Goal: Task Accomplishment & Management: Manage account settings

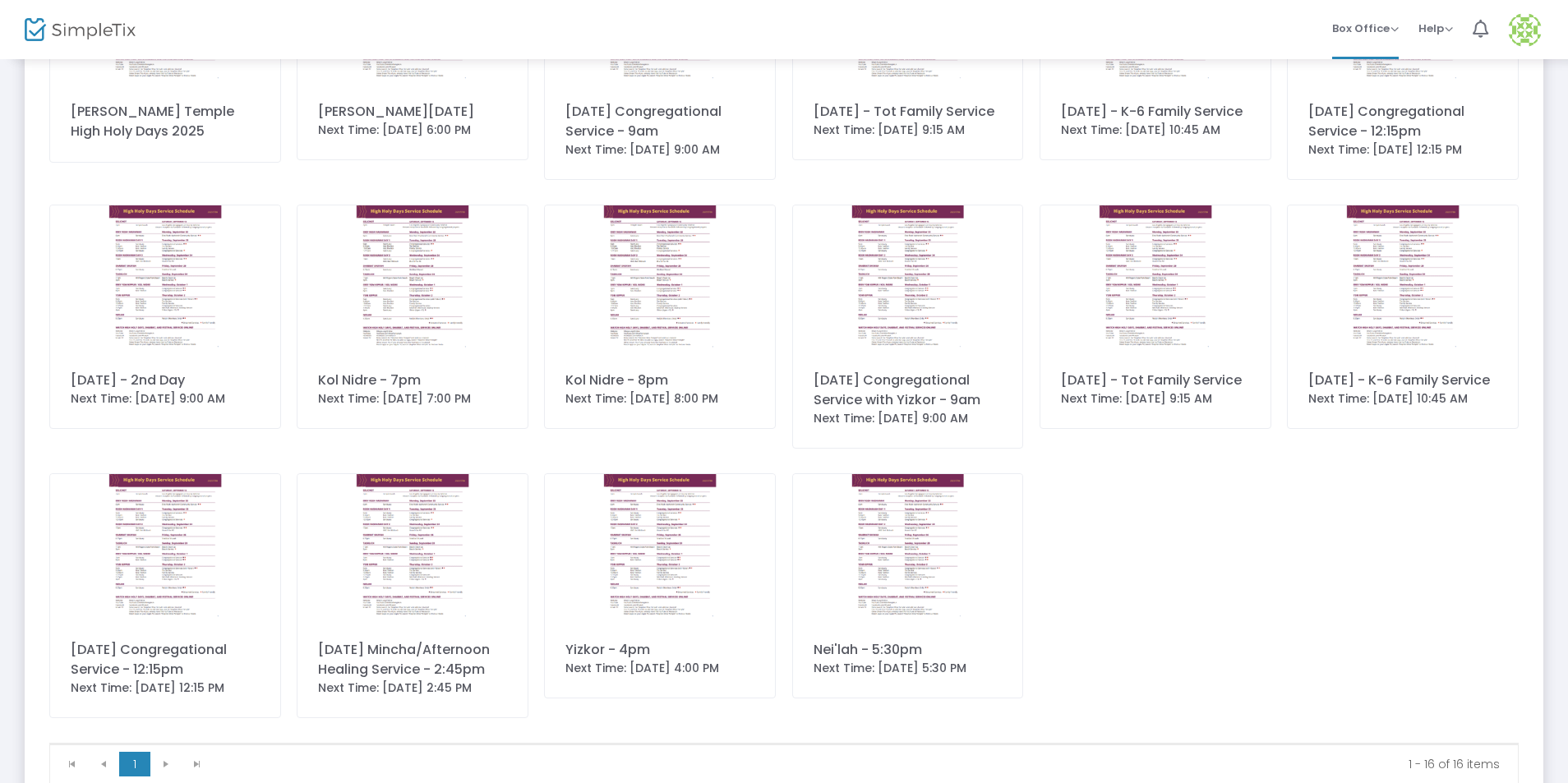
scroll to position [366, 0]
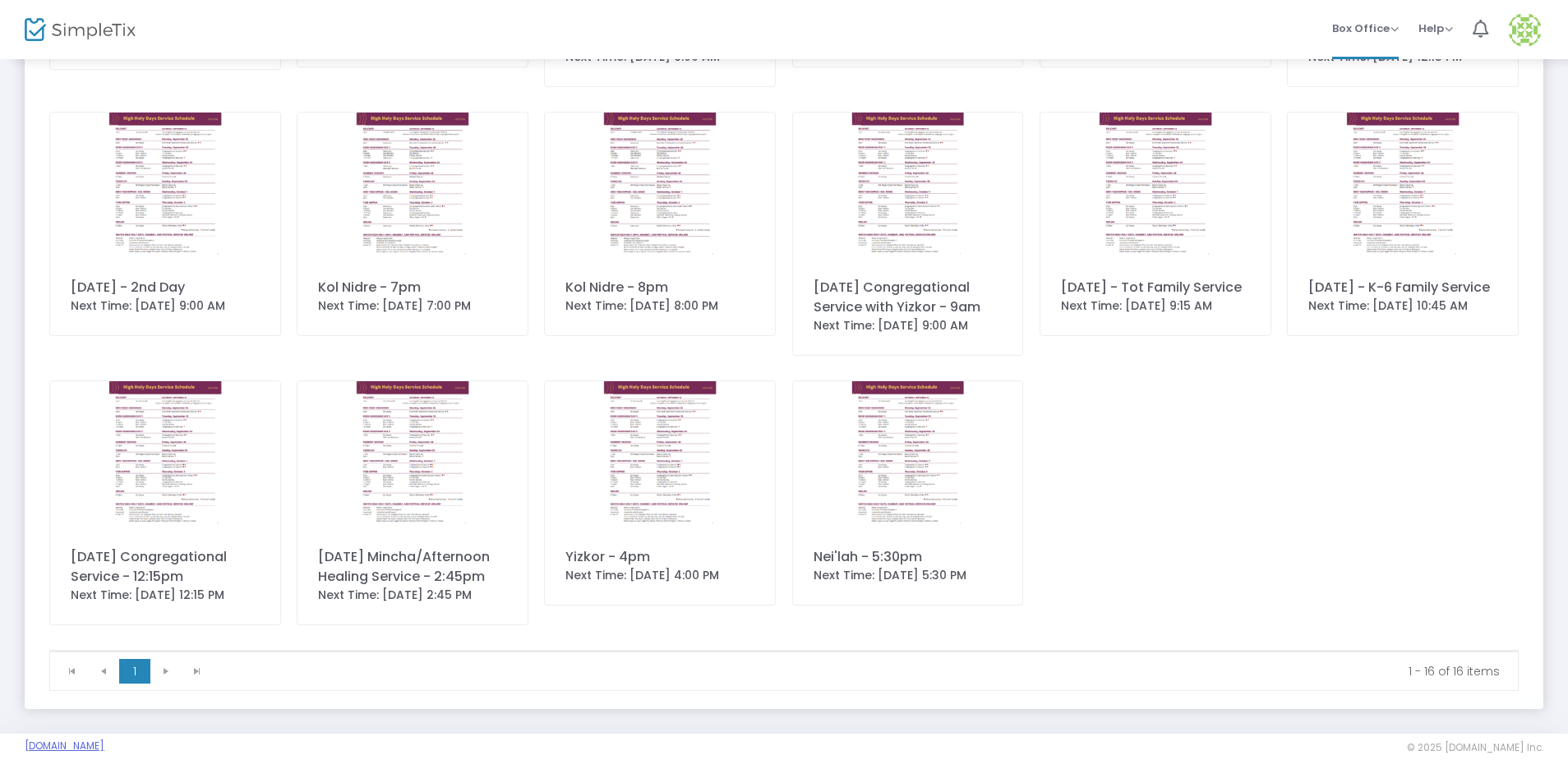
click at [50, 744] on link "[DOMAIN_NAME]" at bounding box center [64, 746] width 80 height 14
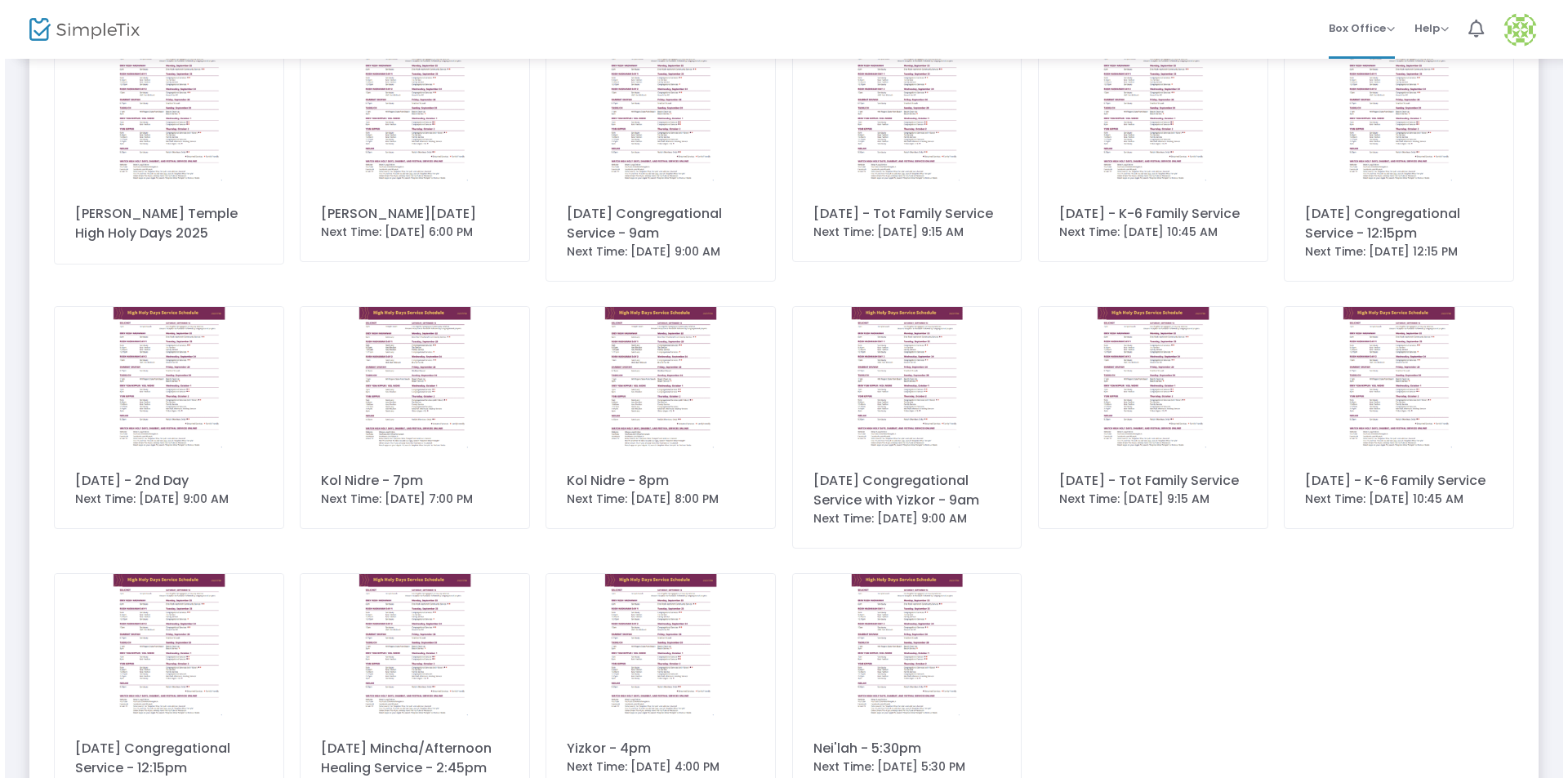
scroll to position [0, 0]
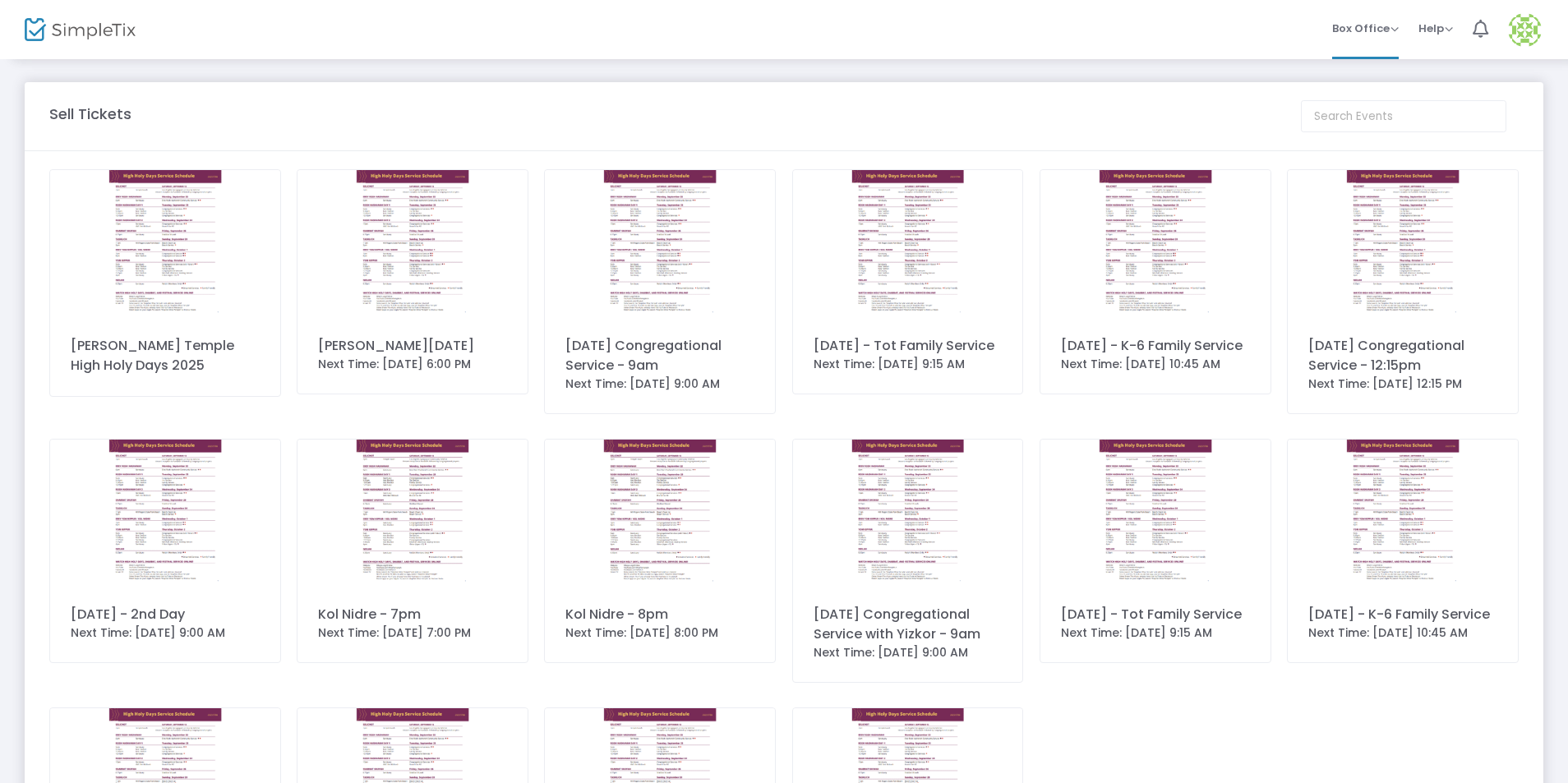
click at [161, 187] on img at bounding box center [165, 243] width 230 height 145
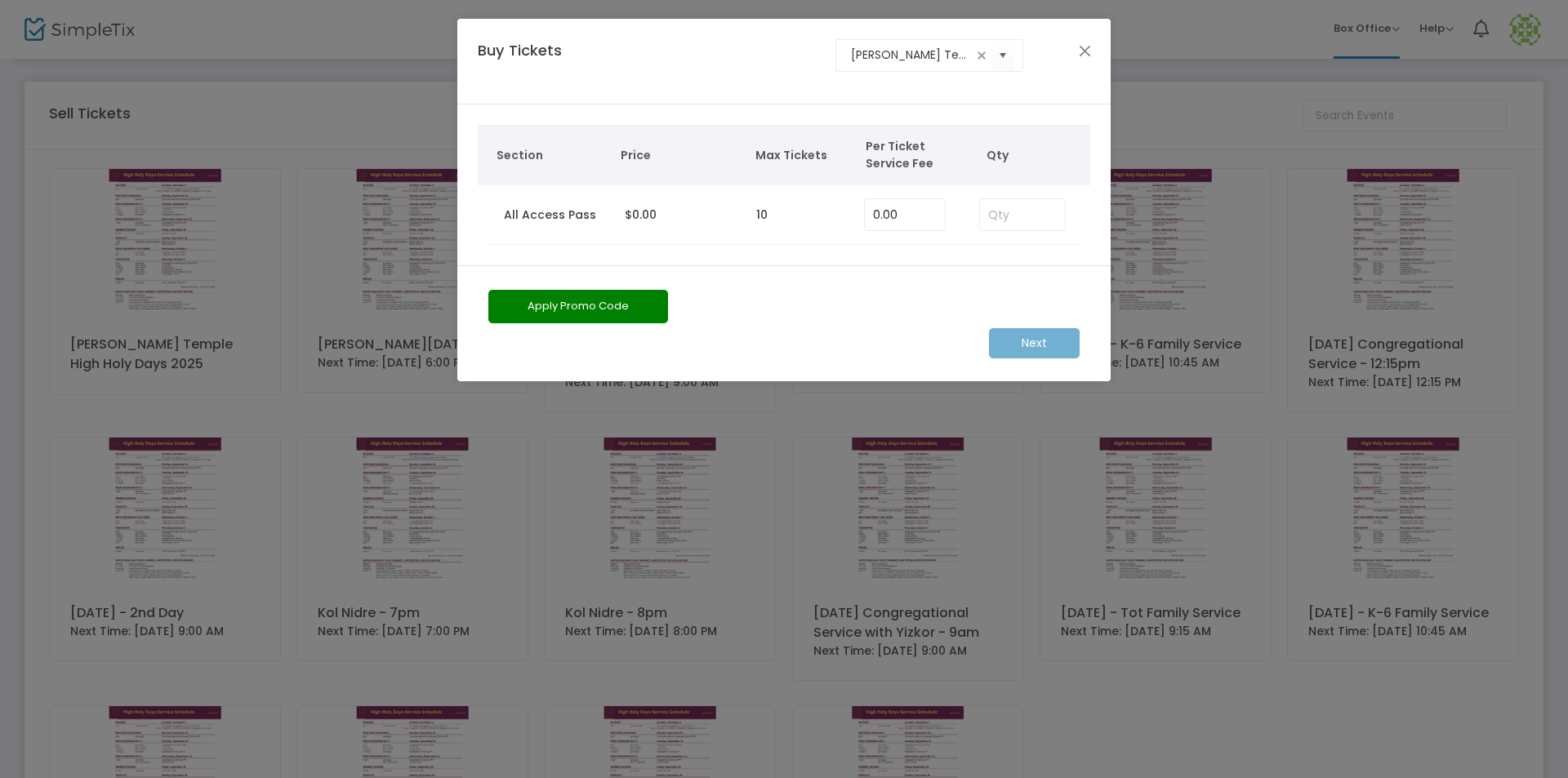
click at [918, 66] on kendo-combobox "[PERSON_NAME] Temple High Holy Days 2025" at bounding box center [929, 56] width 188 height 32
click at [923, 59] on input "[PERSON_NAME] Temple High Holy Days 2025" at bounding box center [911, 55] width 122 height 17
click at [1001, 56] on span "Select" at bounding box center [1003, 55] width 27 height 27
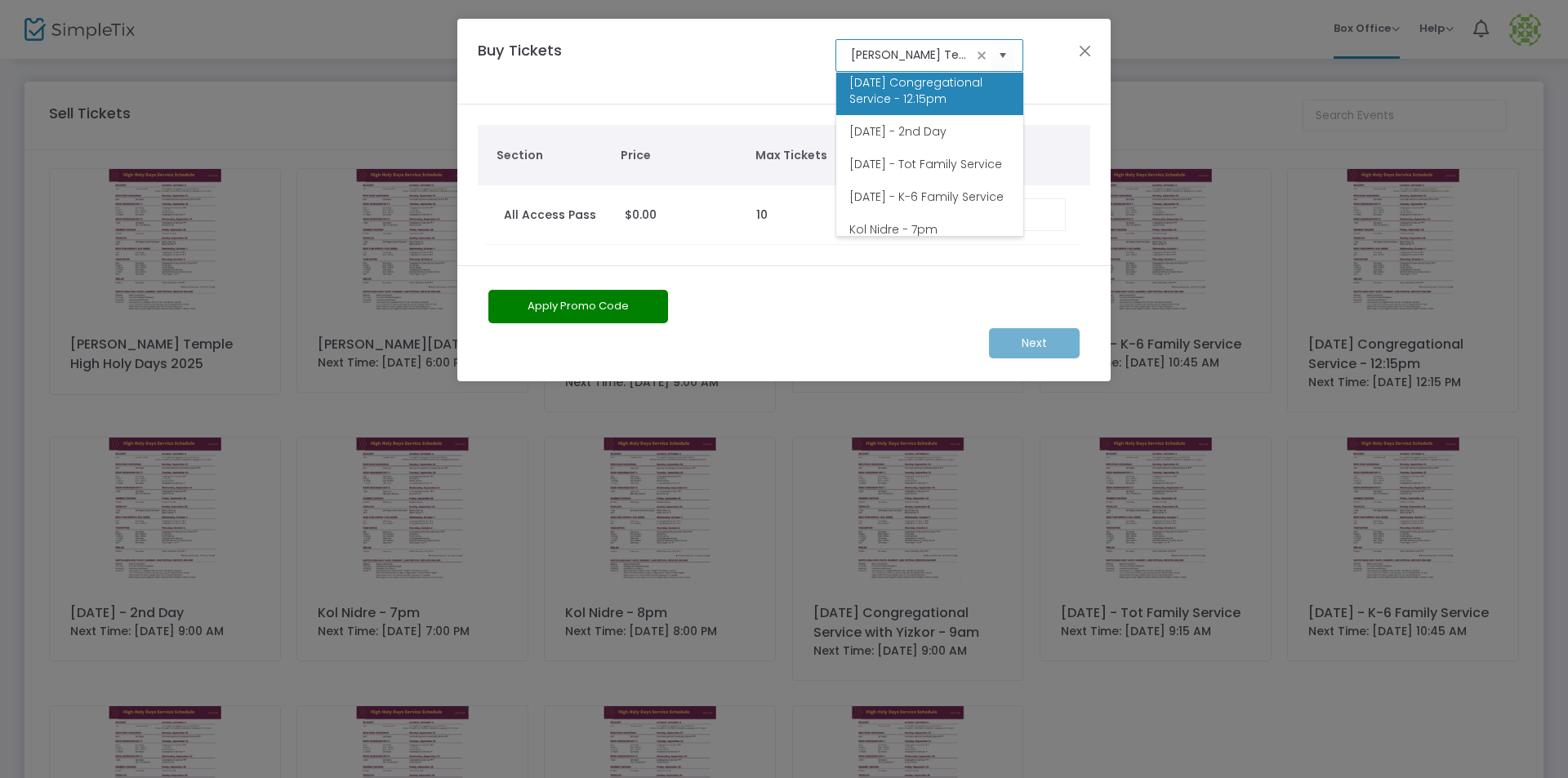
scroll to position [163, 0]
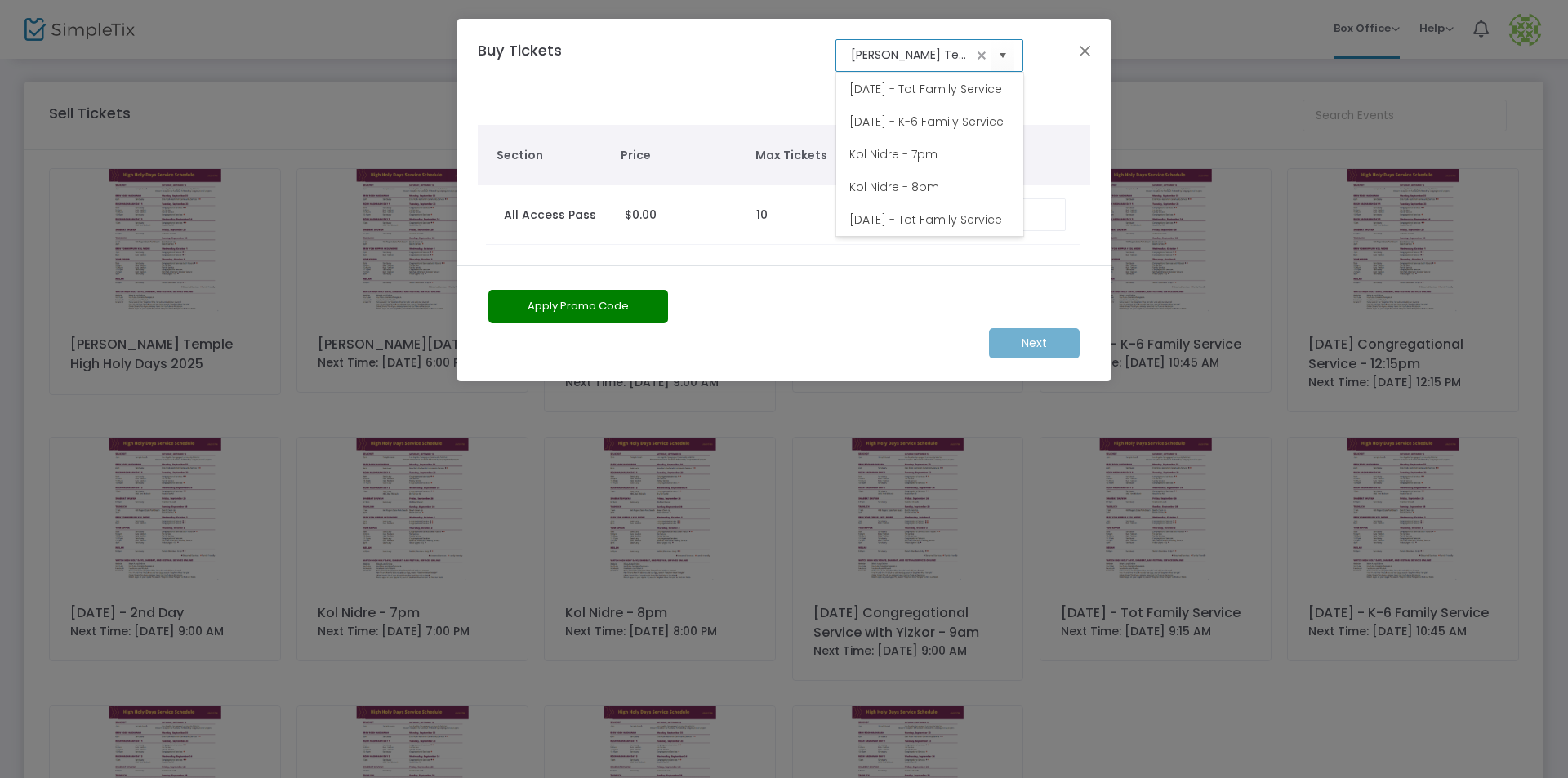
click at [945, 97] on span "[DATE] - Tot Family Service" at bounding box center [926, 89] width 153 height 16
type input "[DATE] - Tot Family Service"
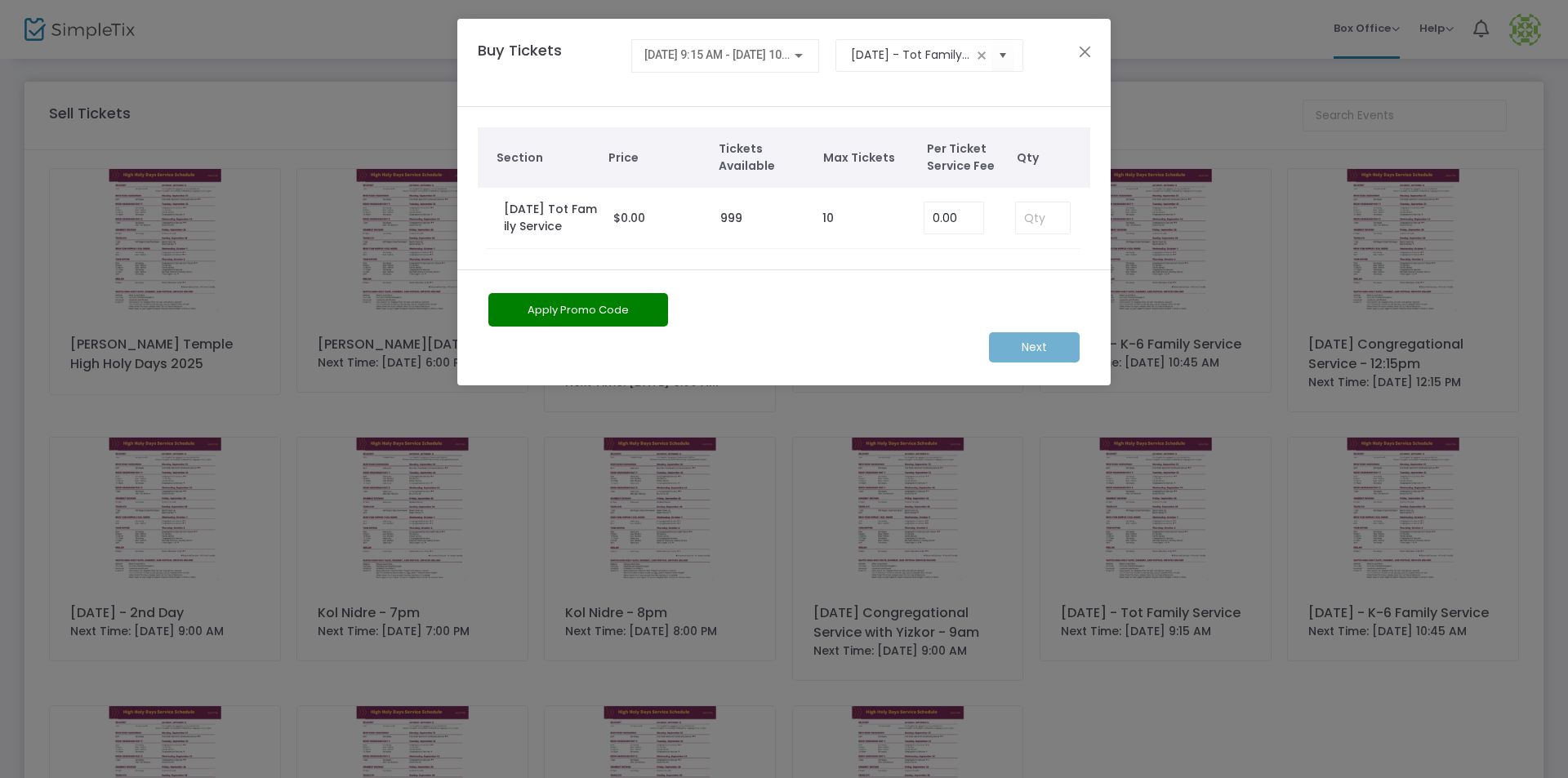
click at [1089, 33] on div "Buy Tickets [DATE] 9:15 AM - [DATE] 10:00 AM [DATE] - Tot Family Service" at bounding box center [784, 63] width 653 height 88
click at [1074, 55] on button "Close" at bounding box center [1085, 51] width 22 height 22
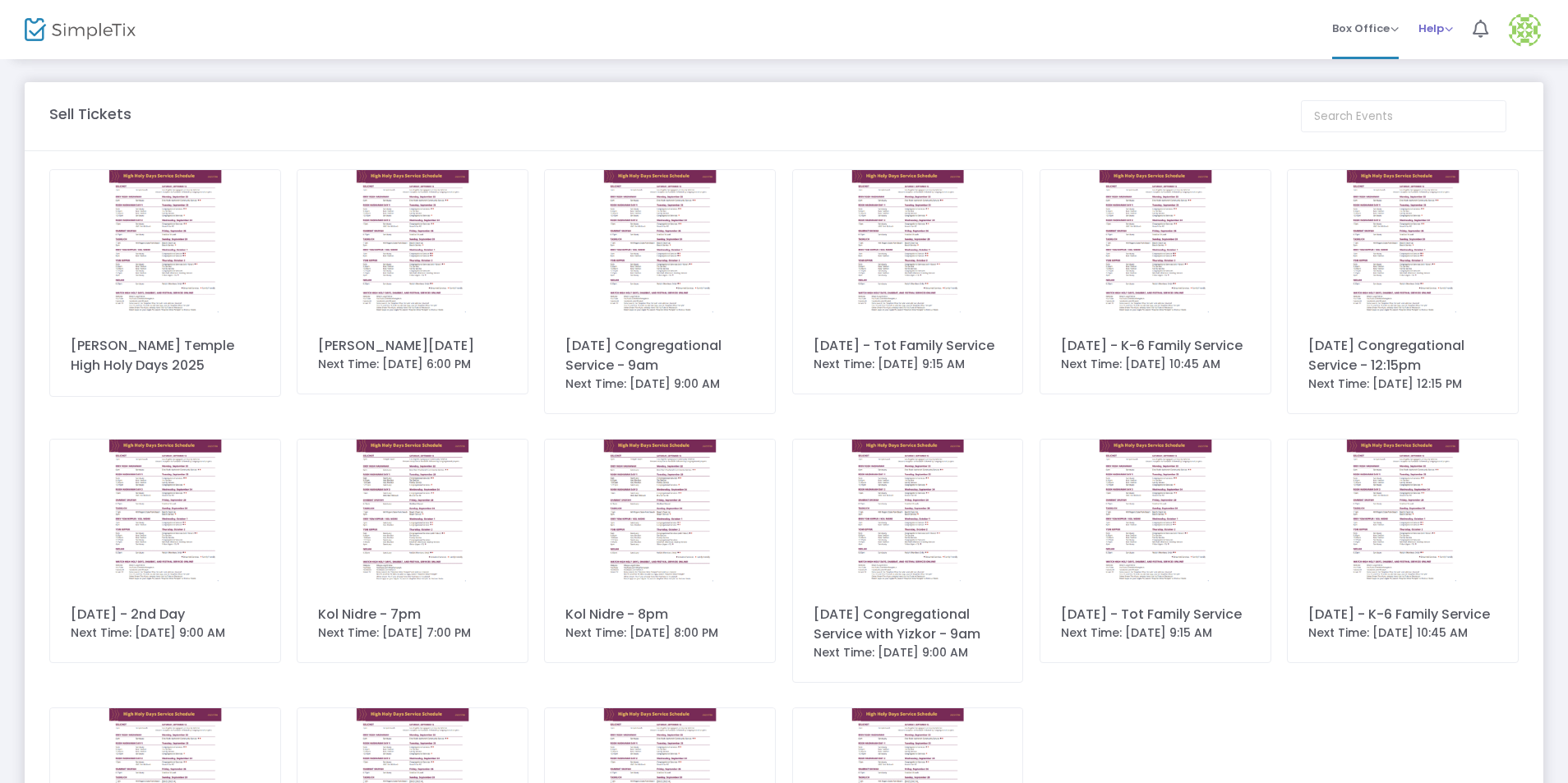
click at [1435, 34] on span "Help" at bounding box center [1436, 28] width 34 height 15
click at [1456, 57] on li "View Docs" at bounding box center [1478, 55] width 121 height 32
click at [1342, 38] on span "Box Office Sell Tickets Bookings Sell Season Pass" at bounding box center [1365, 28] width 66 height 42
click at [1396, 24] on div "Box Office Sell Tickets Bookings Sell Season Pass" at bounding box center [1365, 29] width 66 height 16
click at [1359, 52] on link "Box Office Sell Tickets Bookings Sell Season Pass" at bounding box center [1365, 29] width 66 height 59
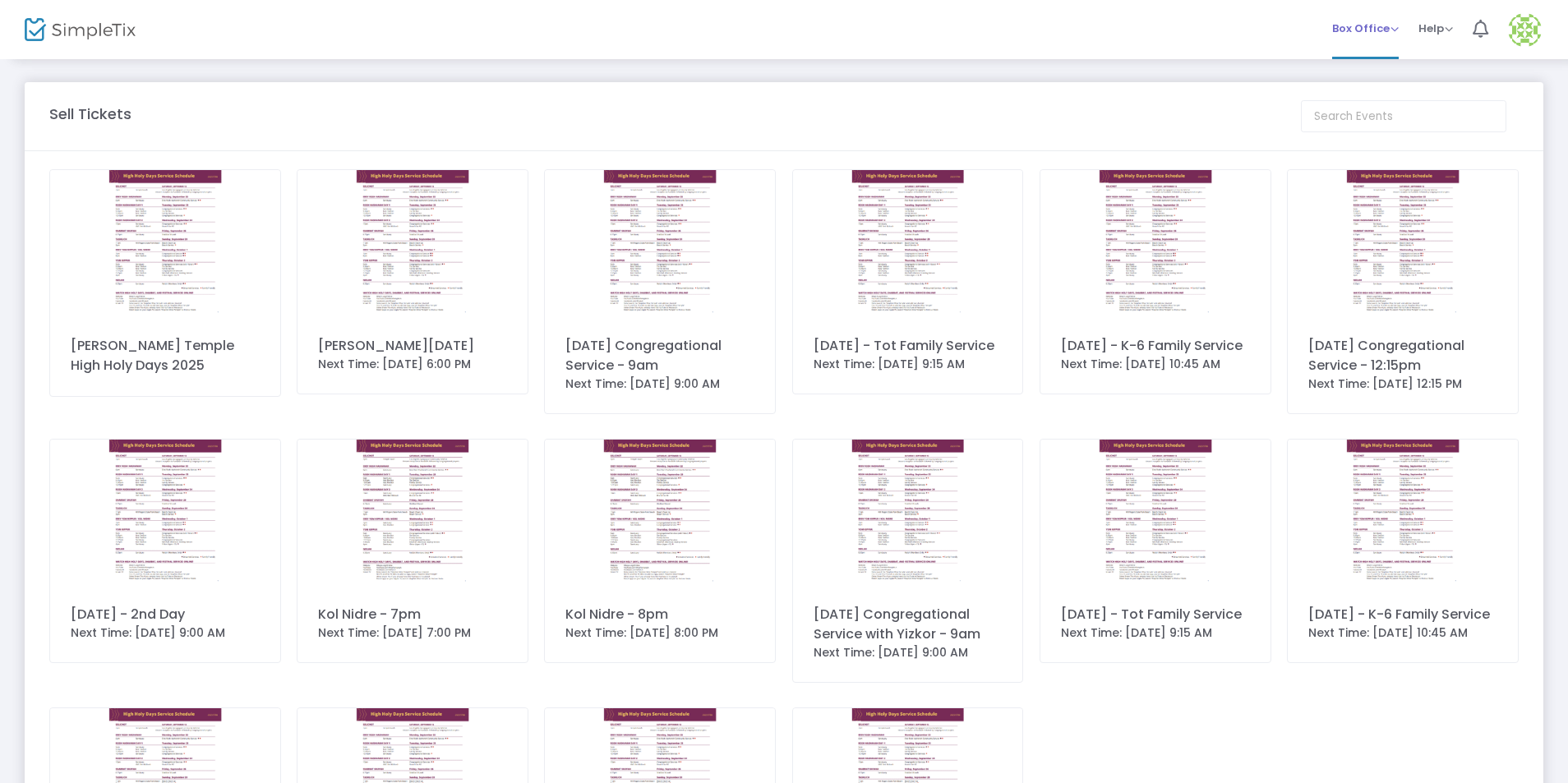
click at [1397, 31] on li "Box Office Sell Tickets Bookings Sell Season Pass" at bounding box center [1365, 29] width 86 height 59
click at [1394, 32] on span "Box Office" at bounding box center [1365, 28] width 66 height 15
click at [1370, 83] on li "Bookings" at bounding box center [1391, 87] width 118 height 32
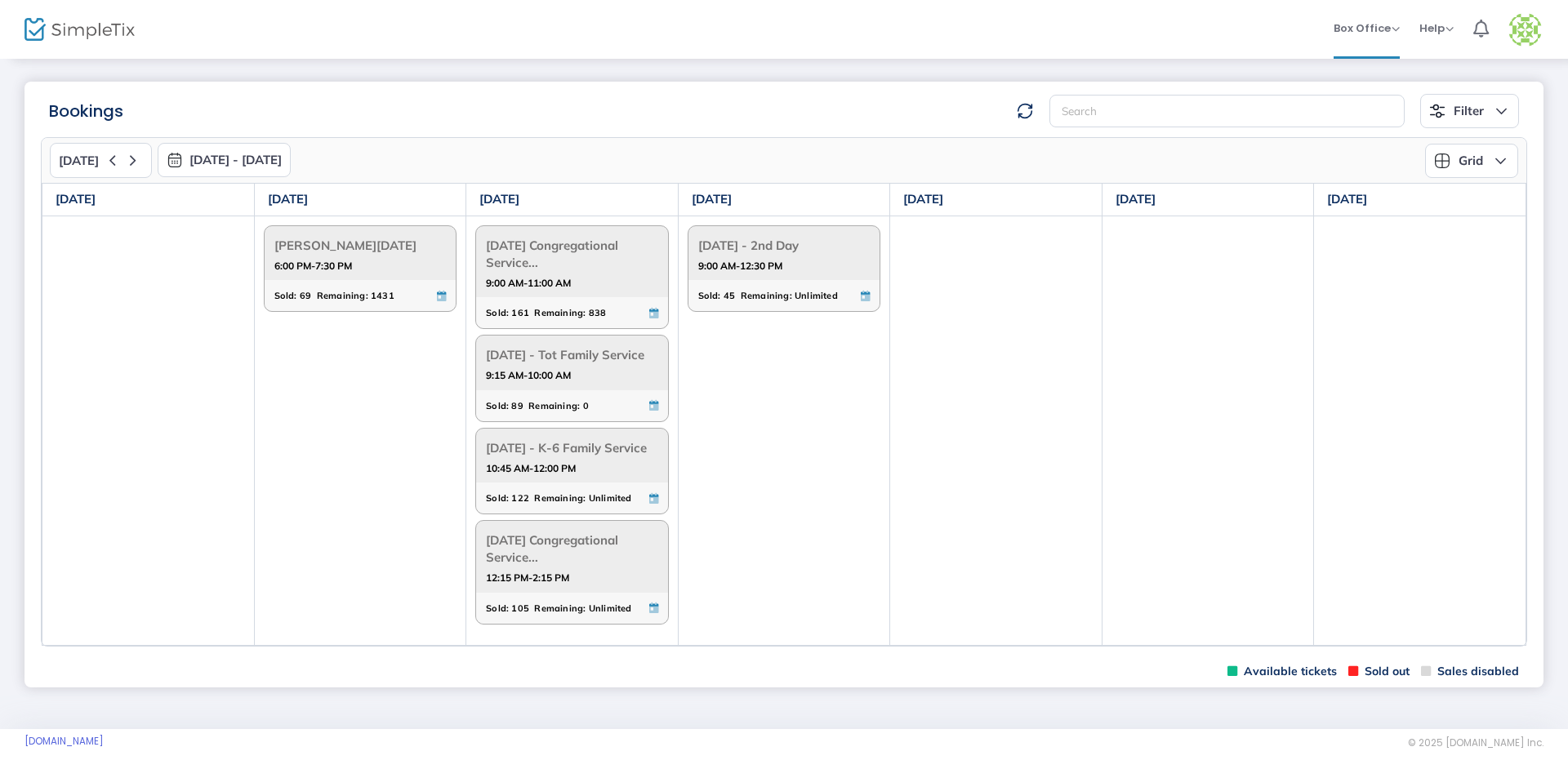
click at [517, 362] on span "[DATE] - Tot Family Service" at bounding box center [571, 355] width 172 height 25
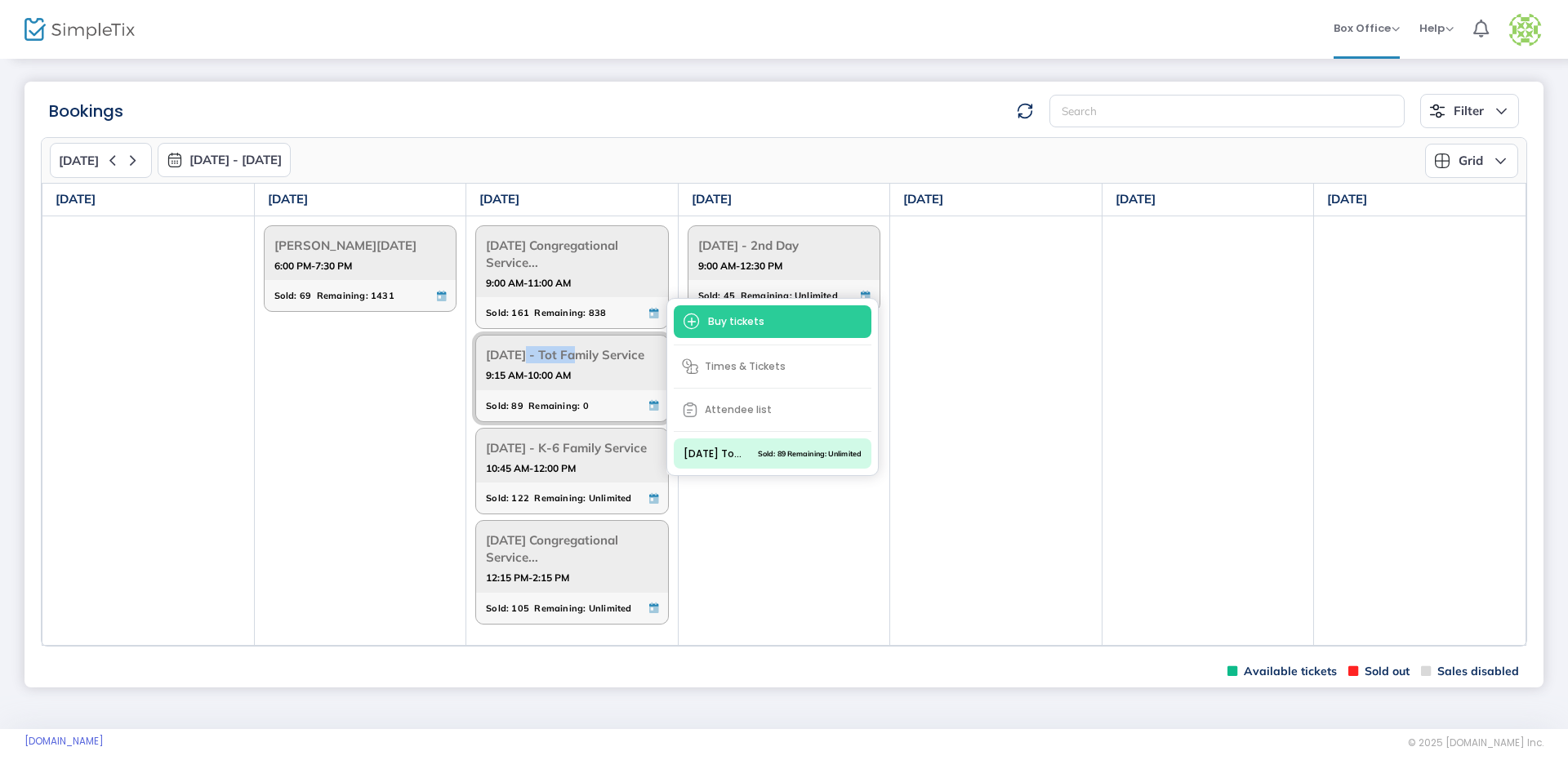
click at [517, 362] on span "[DATE] - Tot Family Service" at bounding box center [571, 355] width 172 height 25
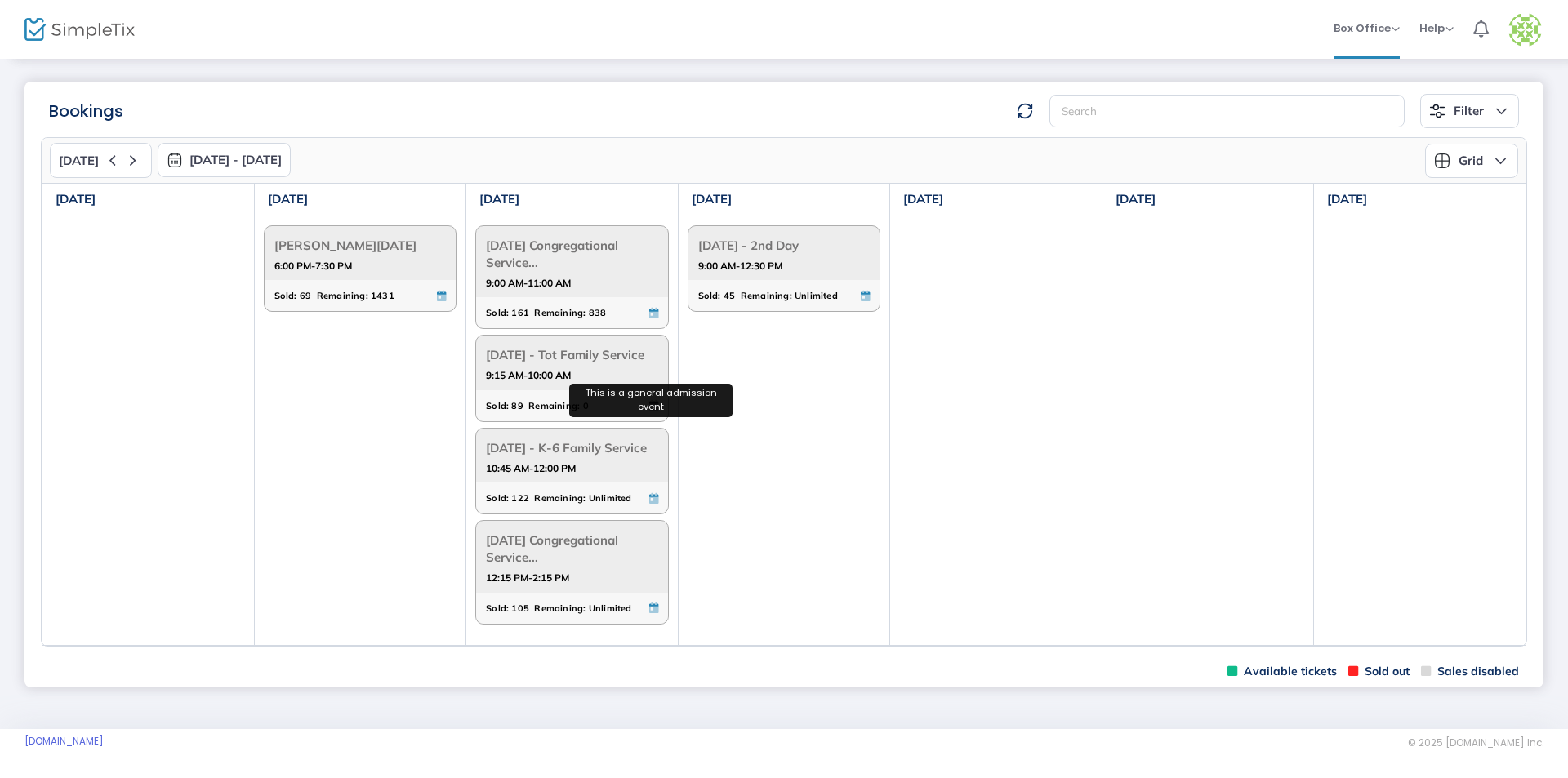
click at [649, 411] on icon at bounding box center [654, 405] width 9 height 11
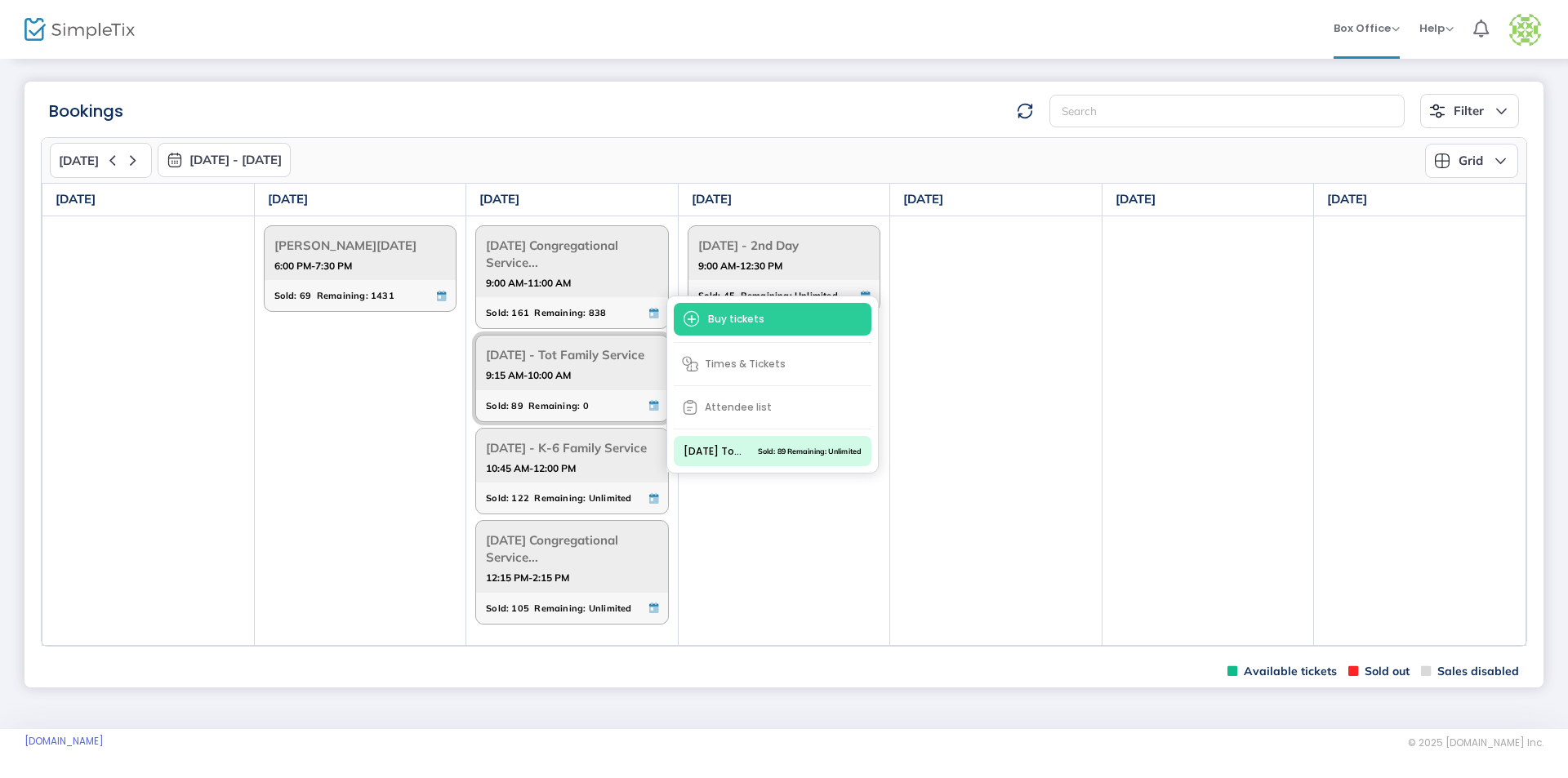
click at [621, 415] on div "Sold: 89 Remaining: 0" at bounding box center [562, 406] width 153 height 18
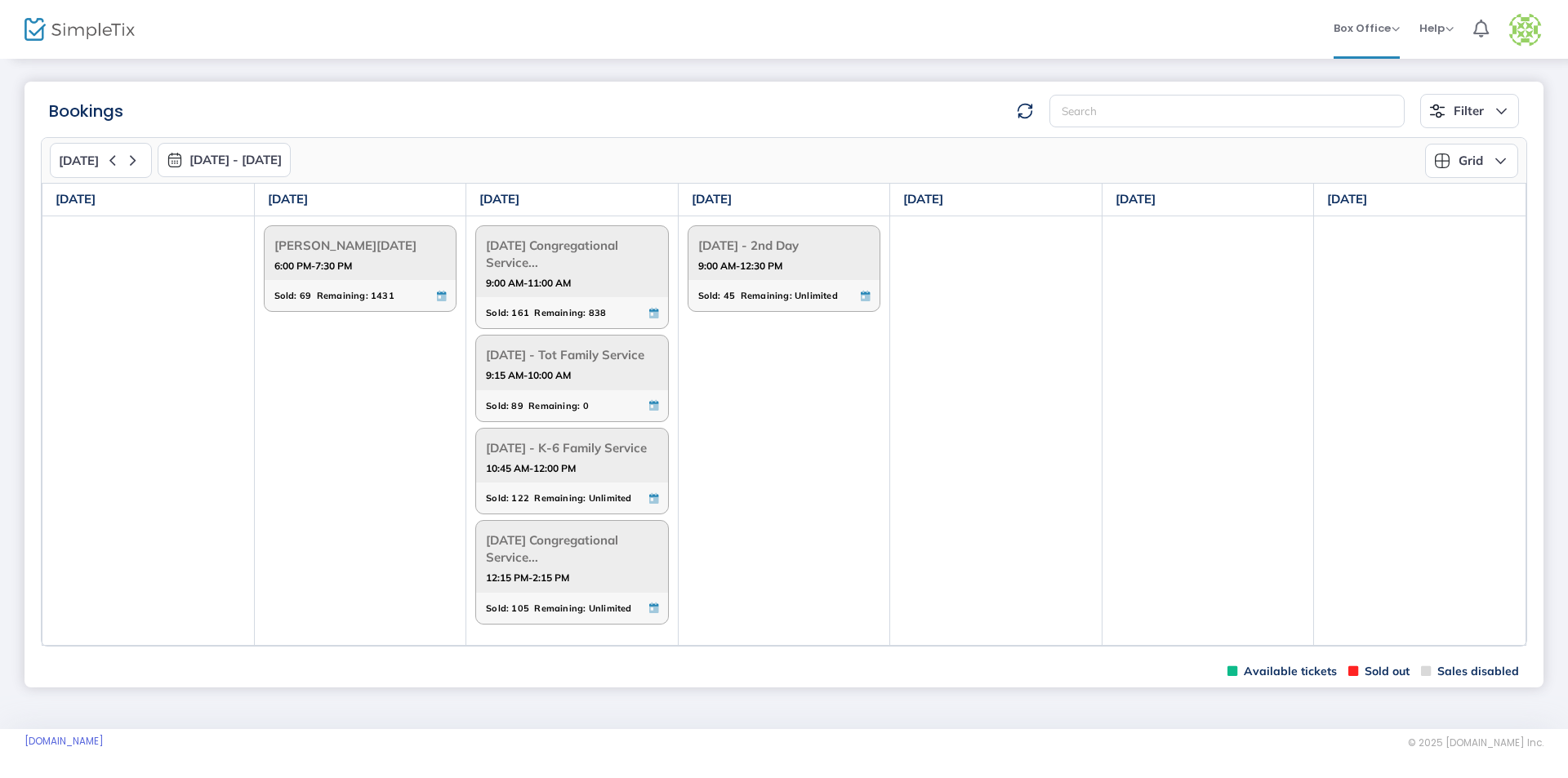
click at [610, 413] on div "Sold: 89 Remaining: 0" at bounding box center [562, 406] width 153 height 18
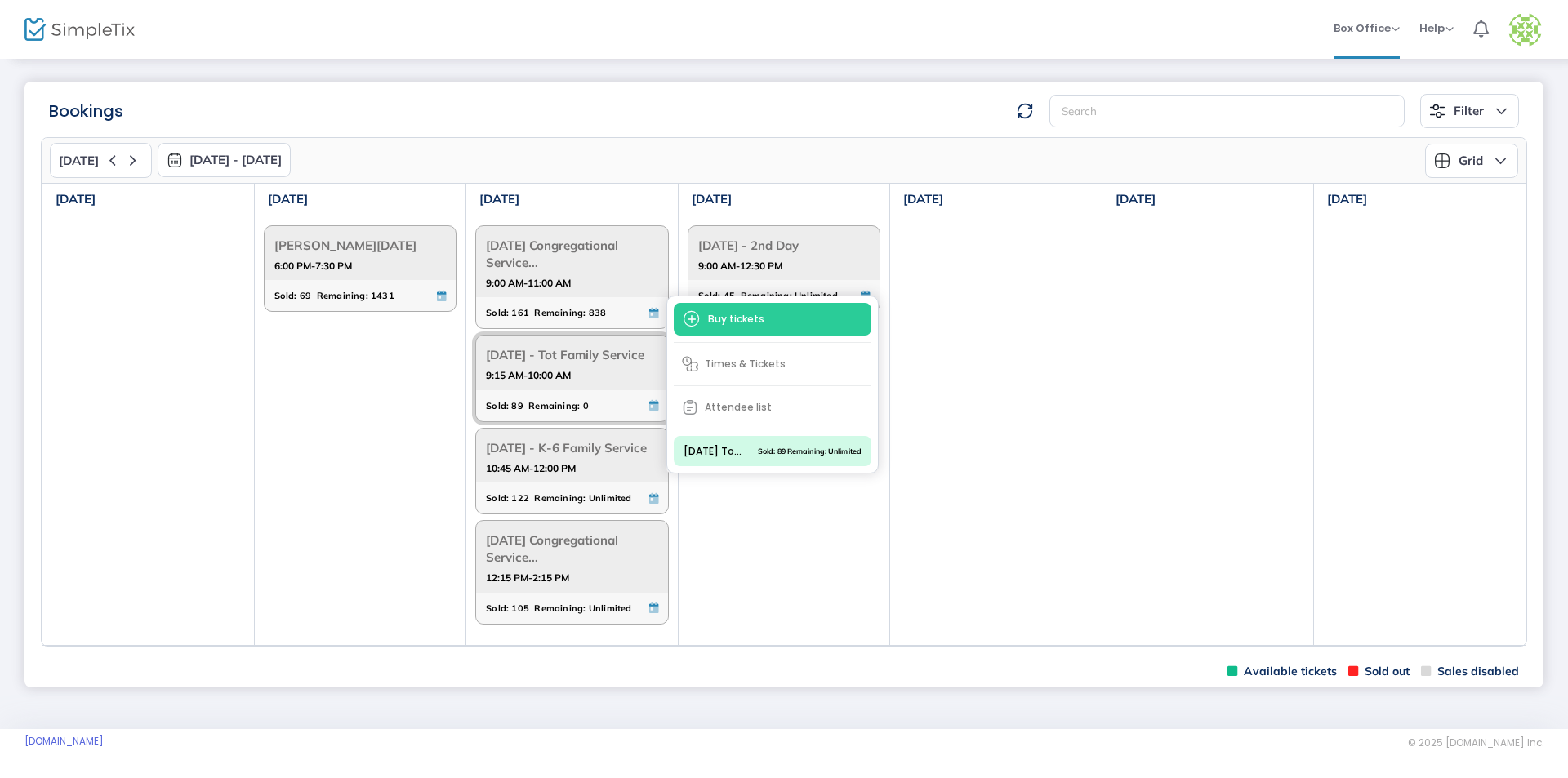
click at [610, 413] on div "Sold: 89 Remaining: 0" at bounding box center [562, 406] width 153 height 18
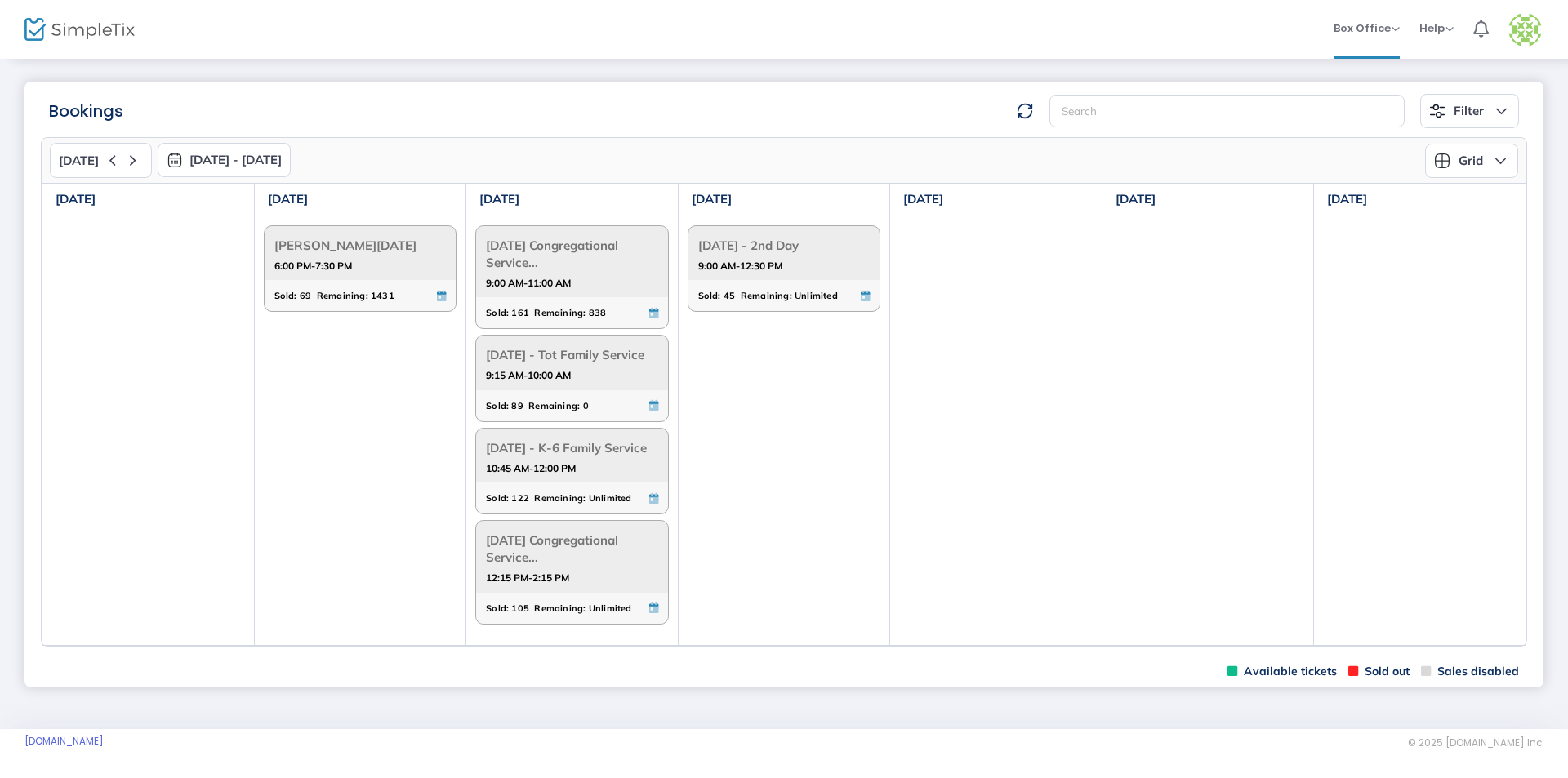
click at [588, 384] on span "9:15 AM-10:00 AM" at bounding box center [571, 375] width 172 height 16
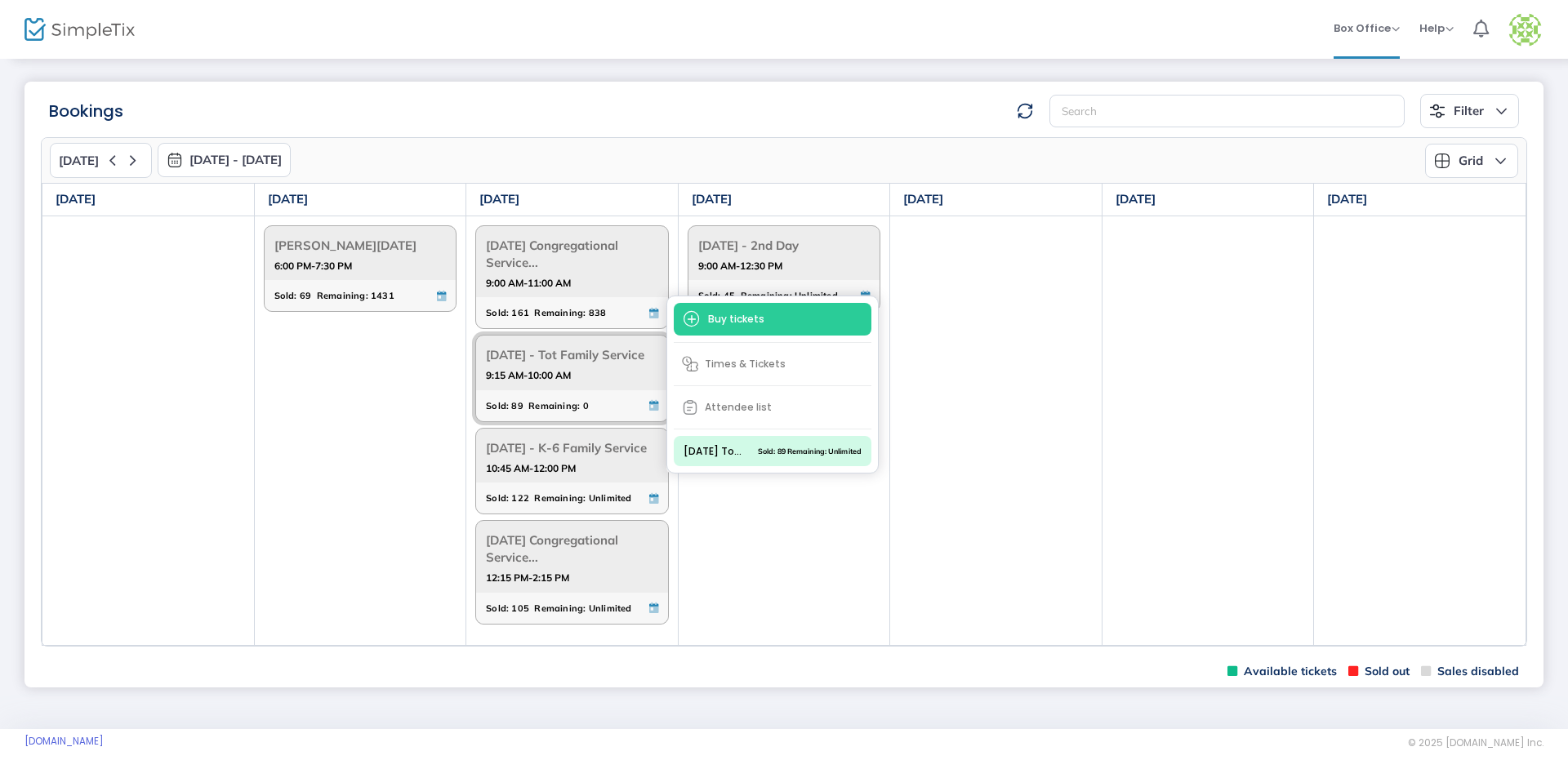
click at [588, 384] on span "9:15 AM-10:00 AM" at bounding box center [571, 375] width 172 height 16
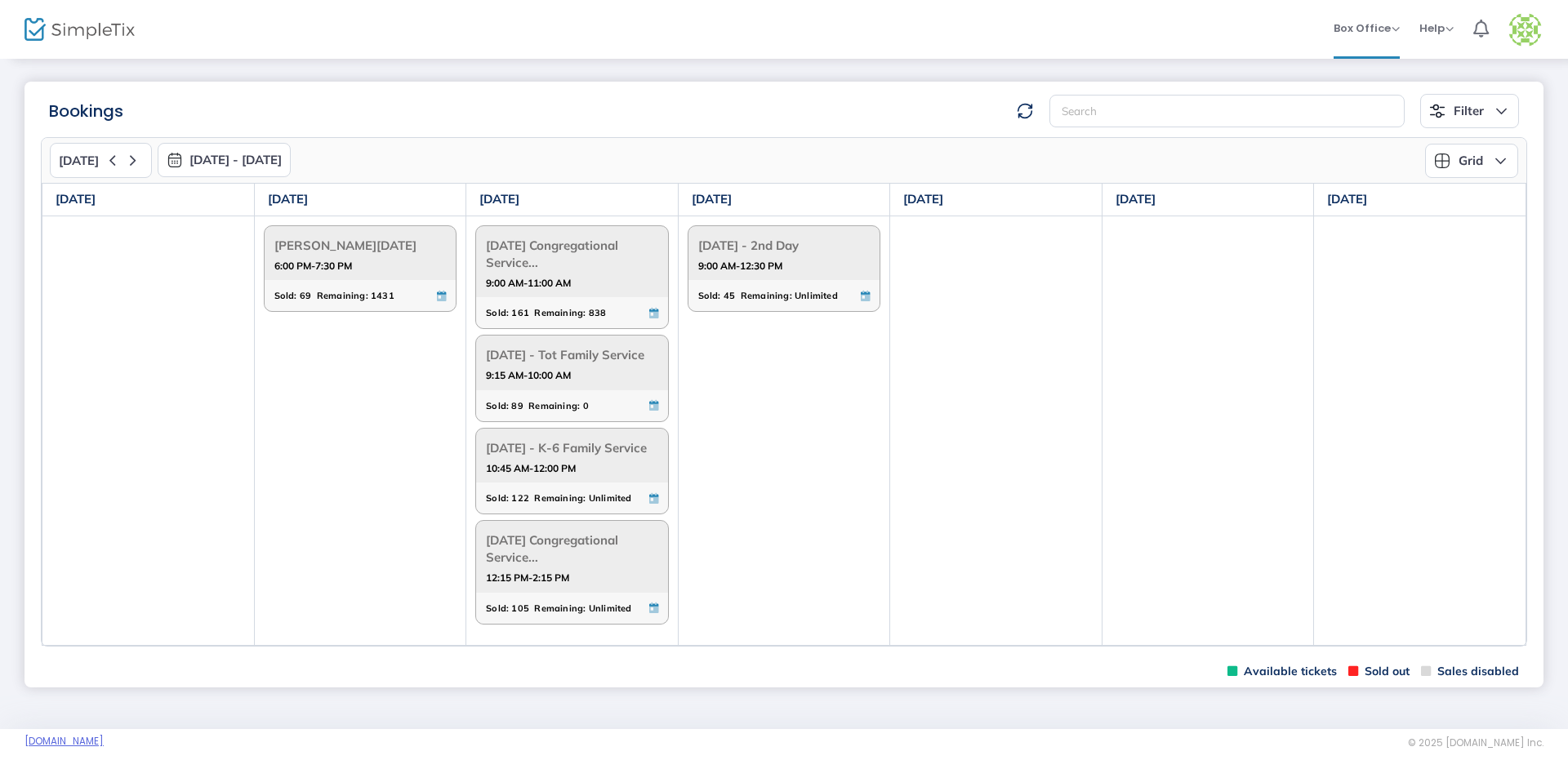
click at [104, 745] on link "[DOMAIN_NAME]" at bounding box center [64, 741] width 79 height 14
click at [1421, 31] on span "Help" at bounding box center [1437, 28] width 34 height 15
click at [1363, 30] on span "Box Office" at bounding box center [1365, 28] width 66 height 15
click at [1355, 127] on li "Sell Season Pass" at bounding box center [1391, 118] width 117 height 32
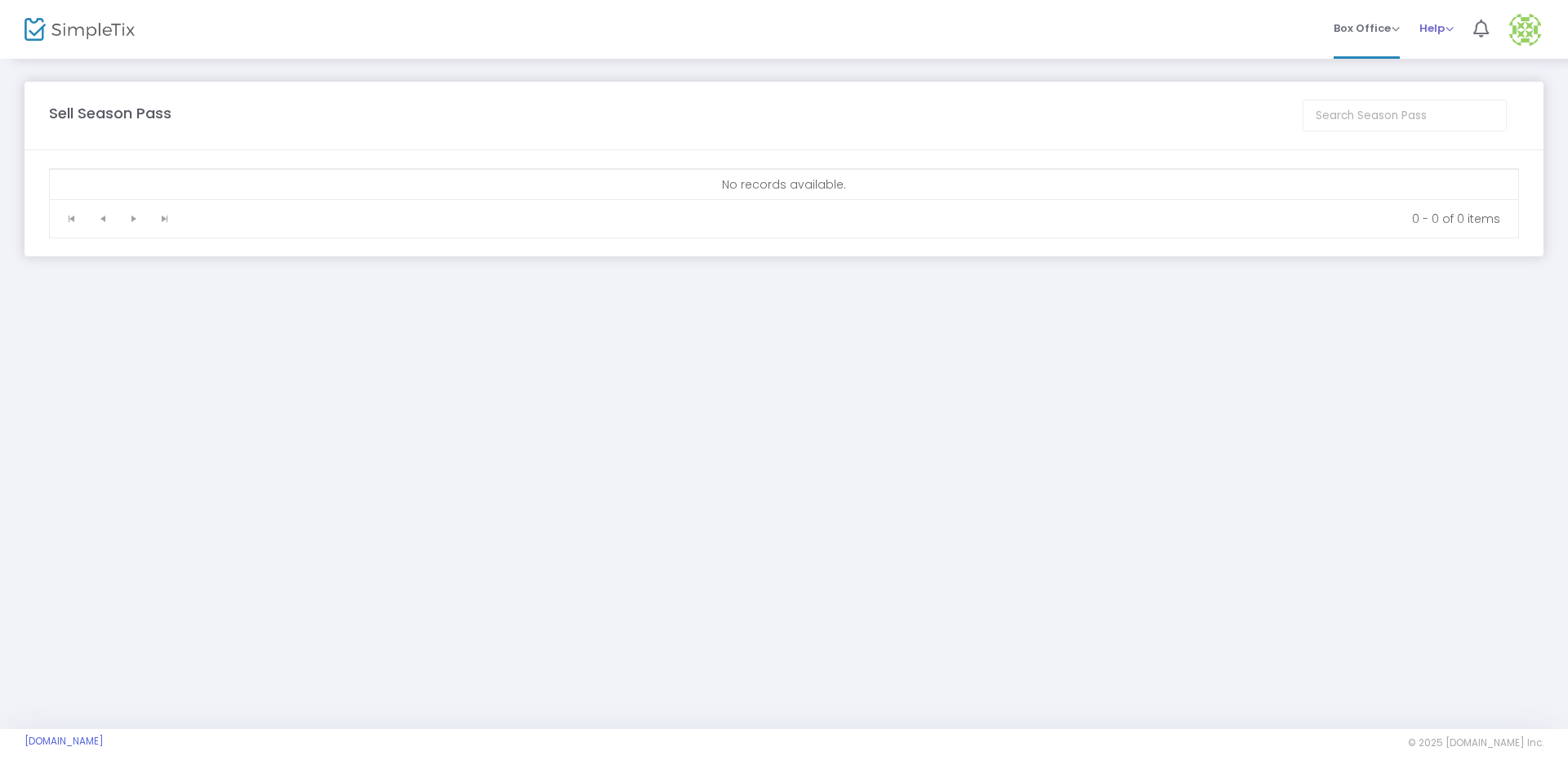
click at [1437, 34] on span "Help" at bounding box center [1437, 28] width 34 height 15
click at [1490, 19] on li "1" at bounding box center [1481, 29] width 35 height 59
click at [1540, 22] on img at bounding box center [1524, 30] width 33 height 33
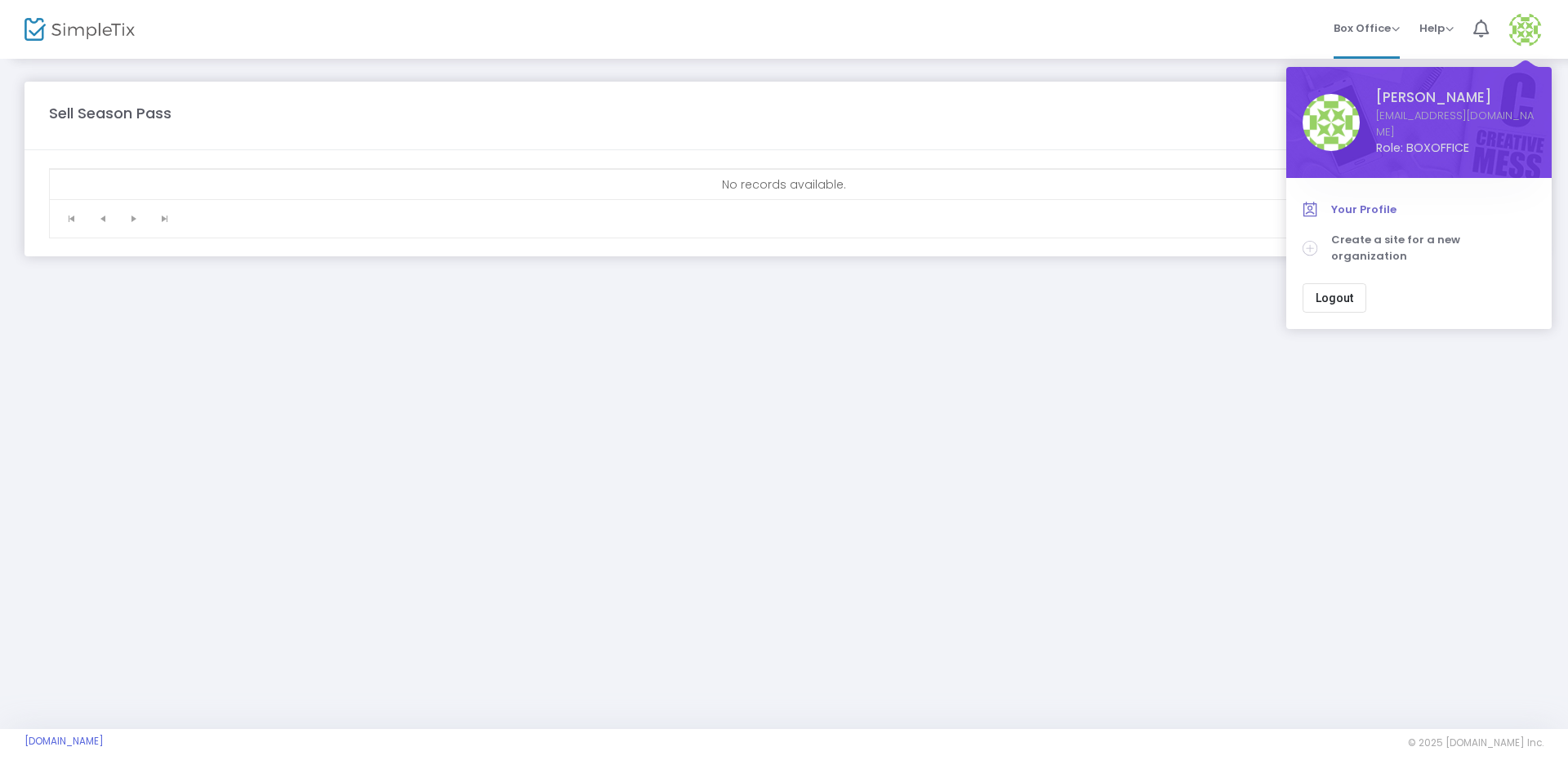
click at [1359, 202] on span "Your Profile" at bounding box center [1433, 210] width 204 height 16
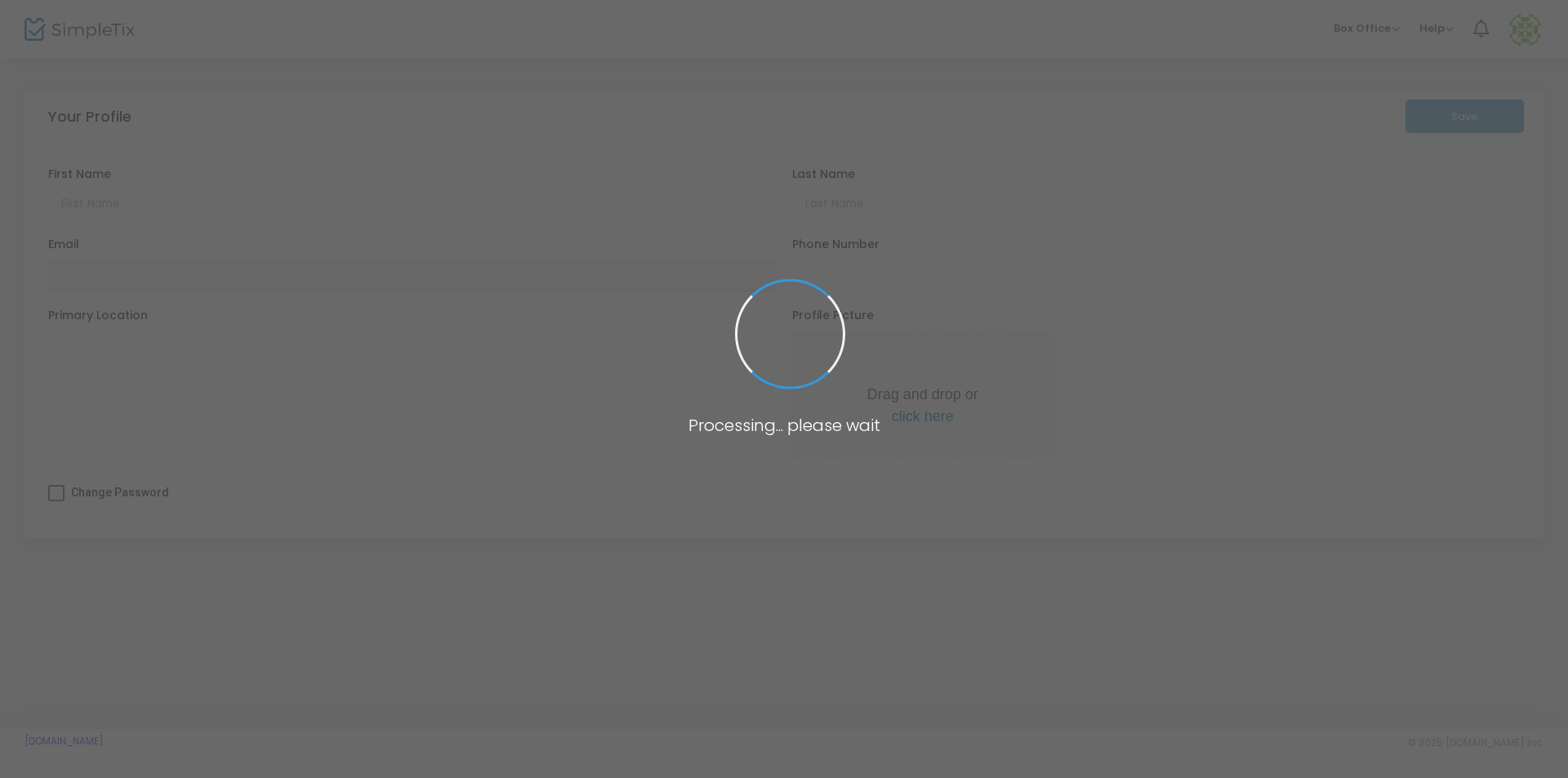
type input "Devynne"
type input "Flowers"
type input "dflowers@wisela.org"
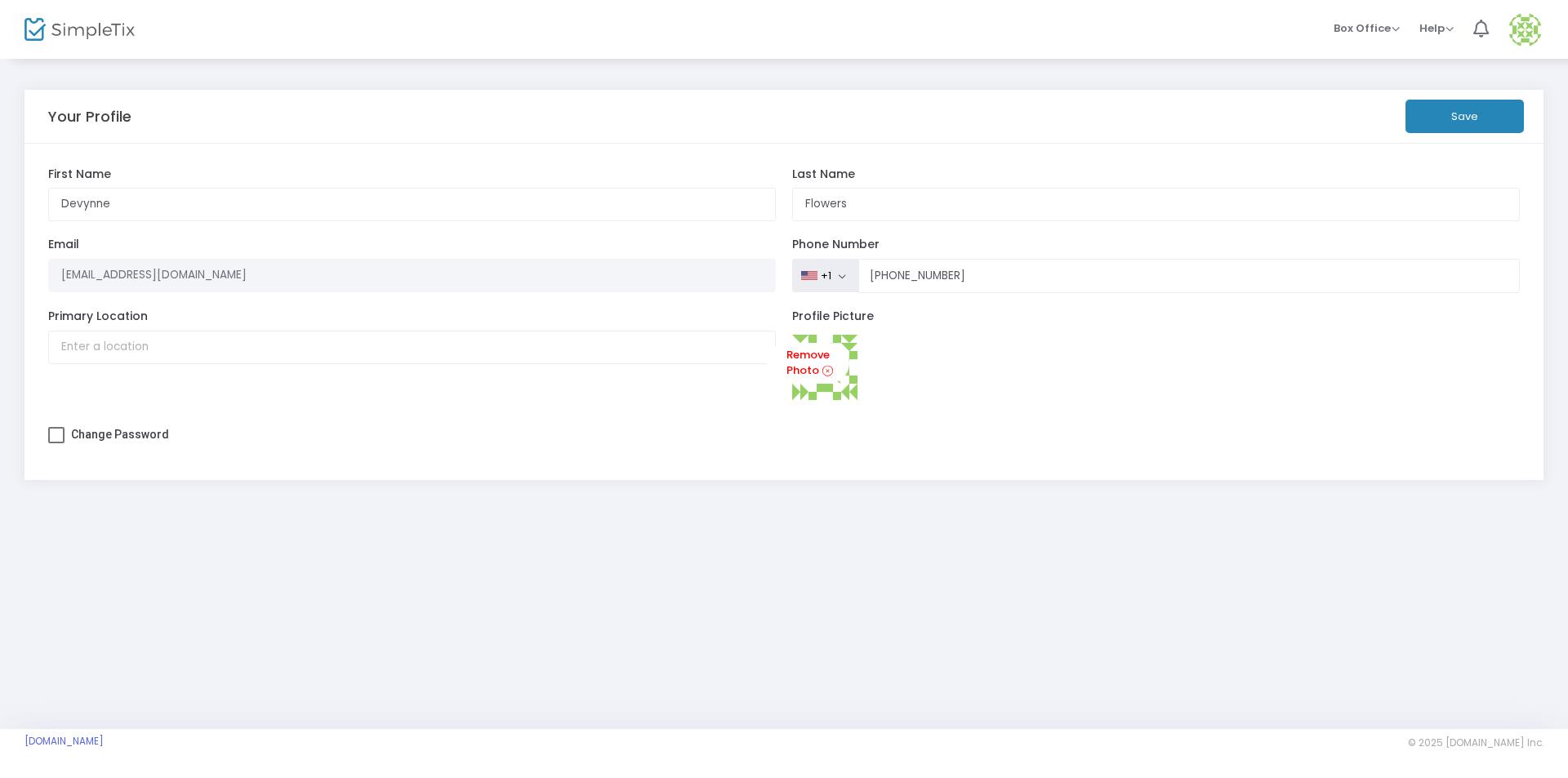
click at [1520, 36] on img at bounding box center [1524, 30] width 33 height 33
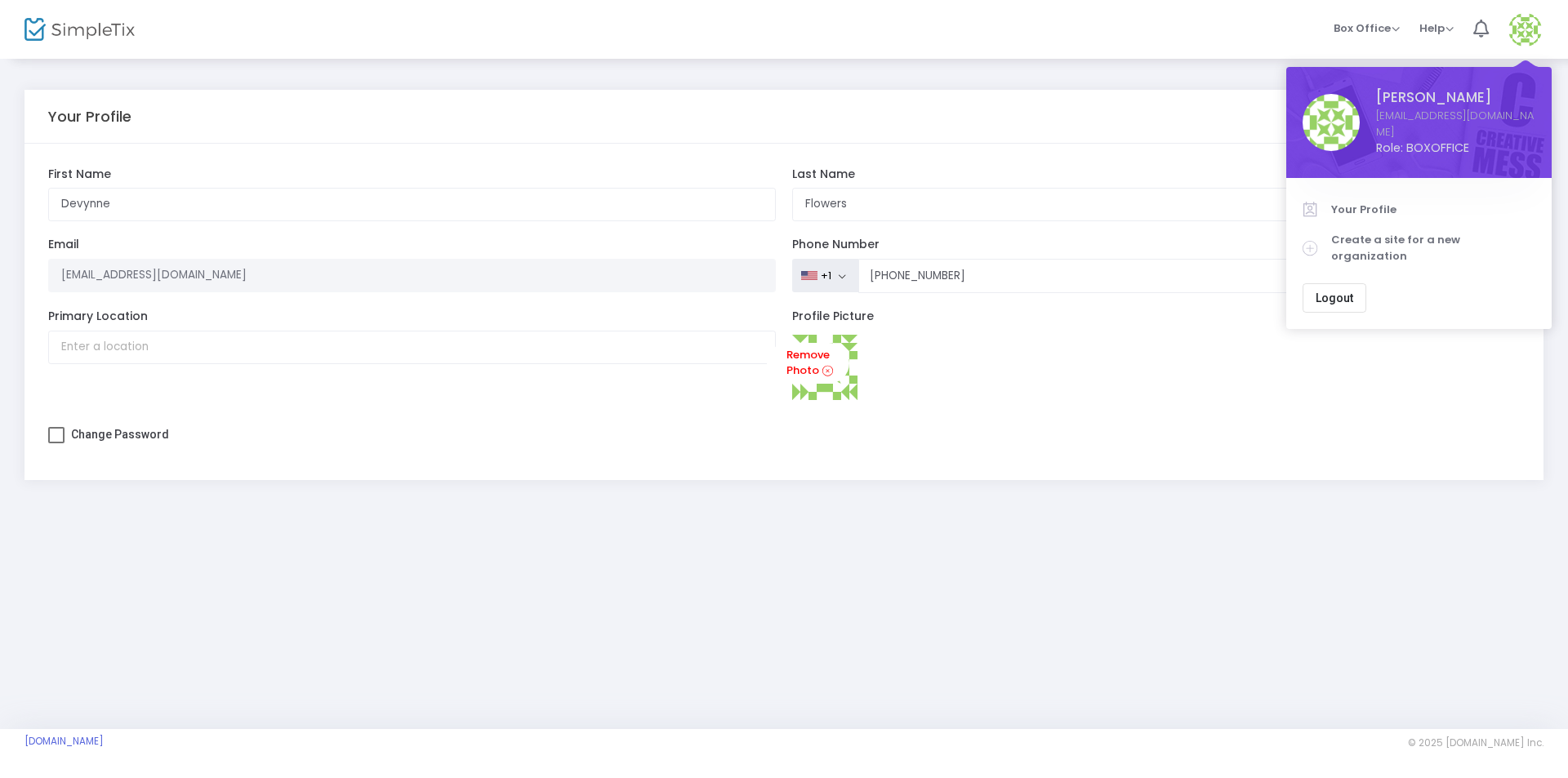
click at [1304, 16] on div "Box Office Sell Tickets Bookings Sell Season Pass Memberships Help View Docs Co…" at bounding box center [1433, 29] width 268 height 59
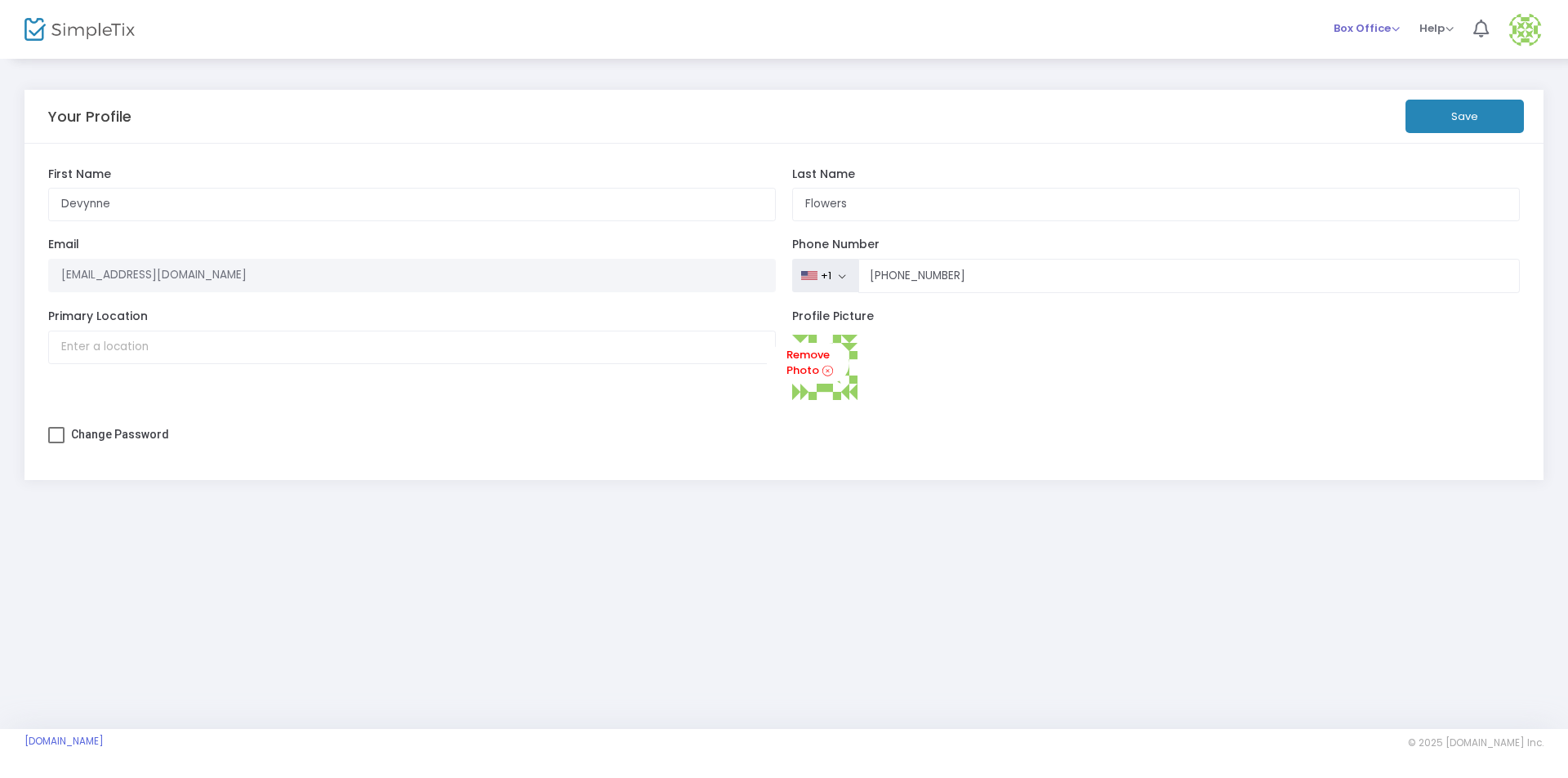
click at [1371, 16] on span "Box Office Sell Tickets Bookings Sell Season Pass" at bounding box center [1365, 28] width 66 height 41
click at [1371, 19] on span "Box Office Sell Tickets Bookings Sell Season Pass" at bounding box center [1365, 28] width 66 height 41
click at [85, 25] on img at bounding box center [79, 30] width 110 height 23
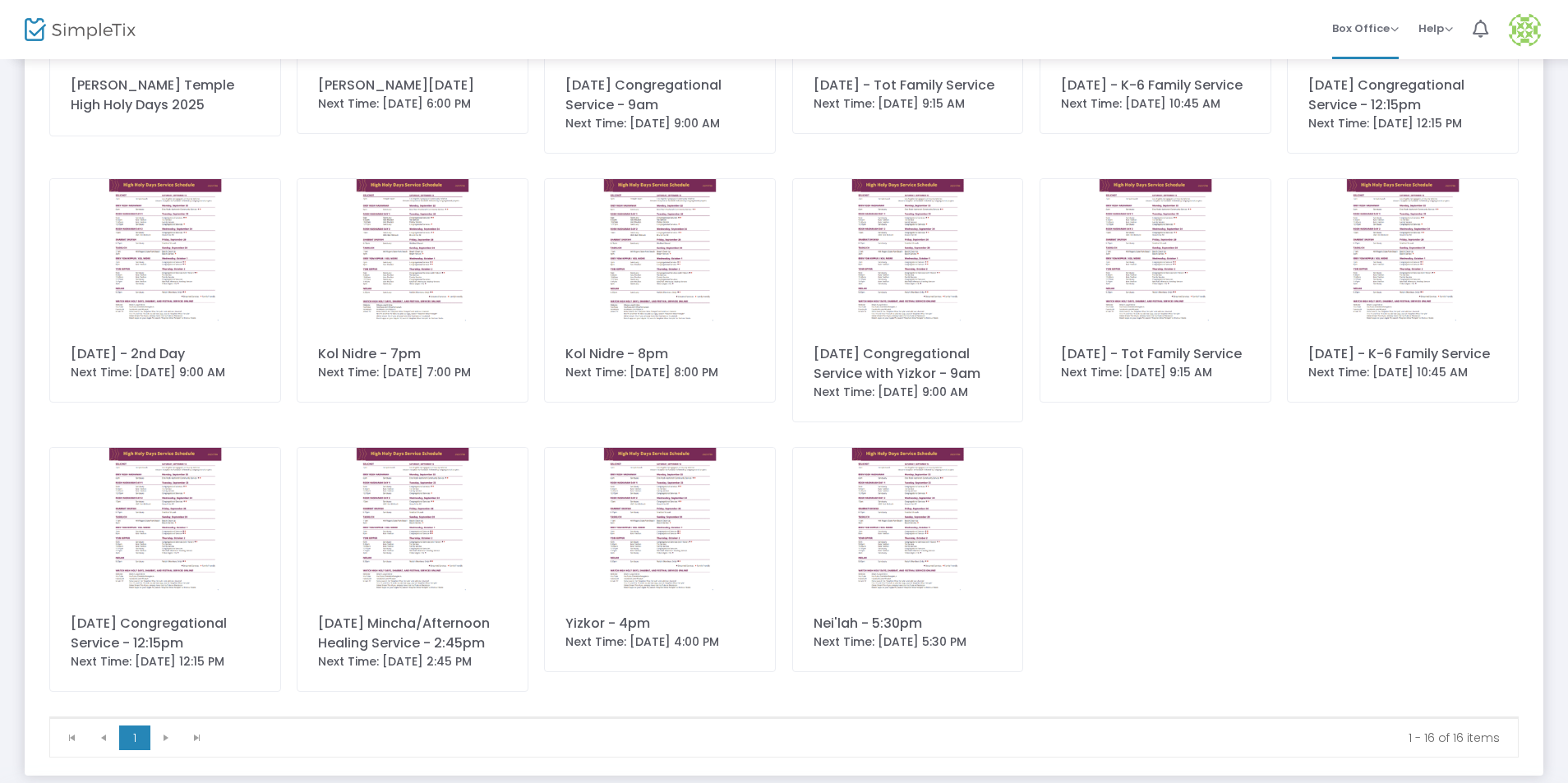
scroll to position [366, 0]
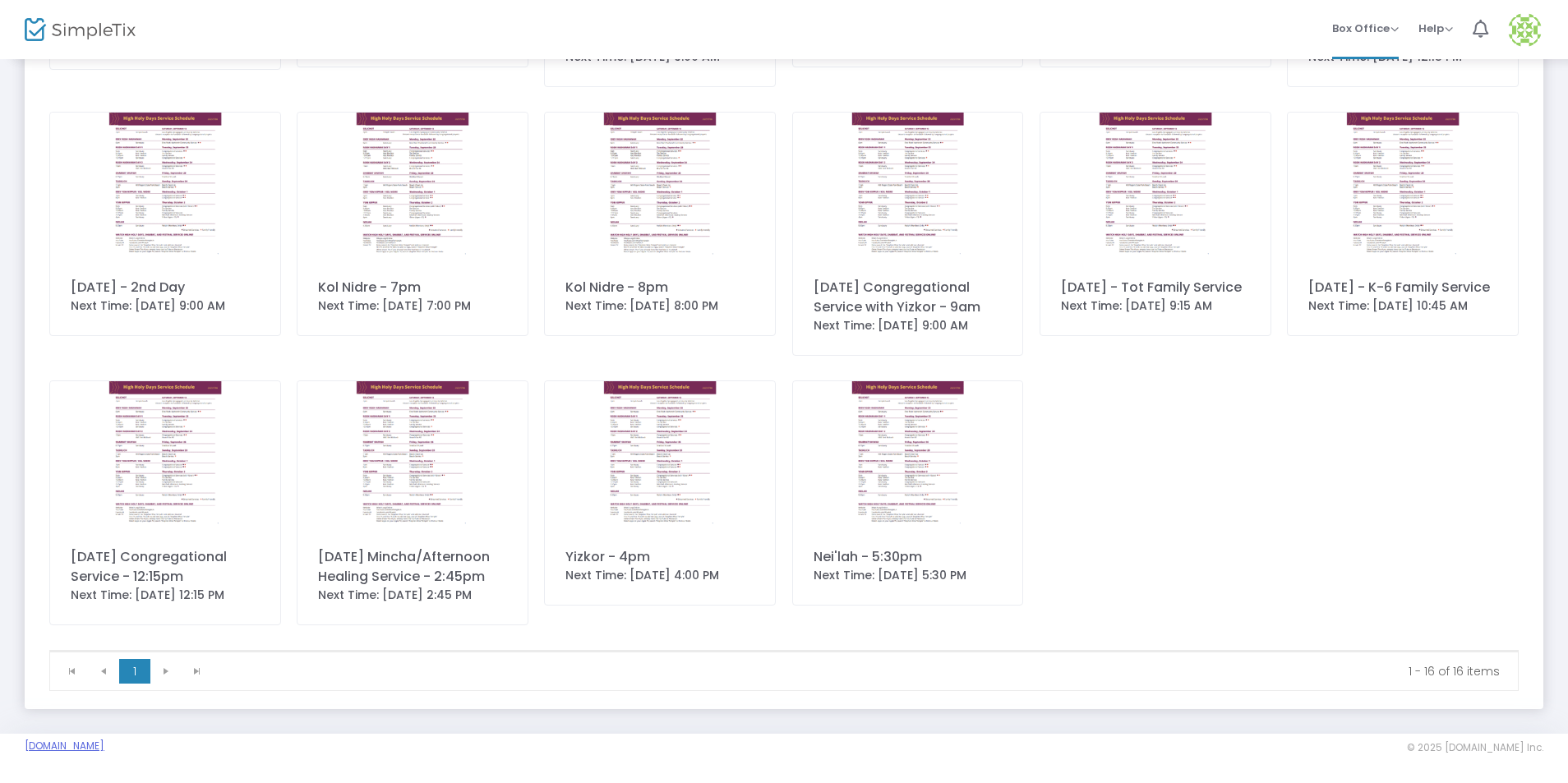
click at [104, 750] on link "StephenWiseTemple.simpletix.com" at bounding box center [64, 746] width 80 height 14
